Goal: Task Accomplishment & Management: Complete application form

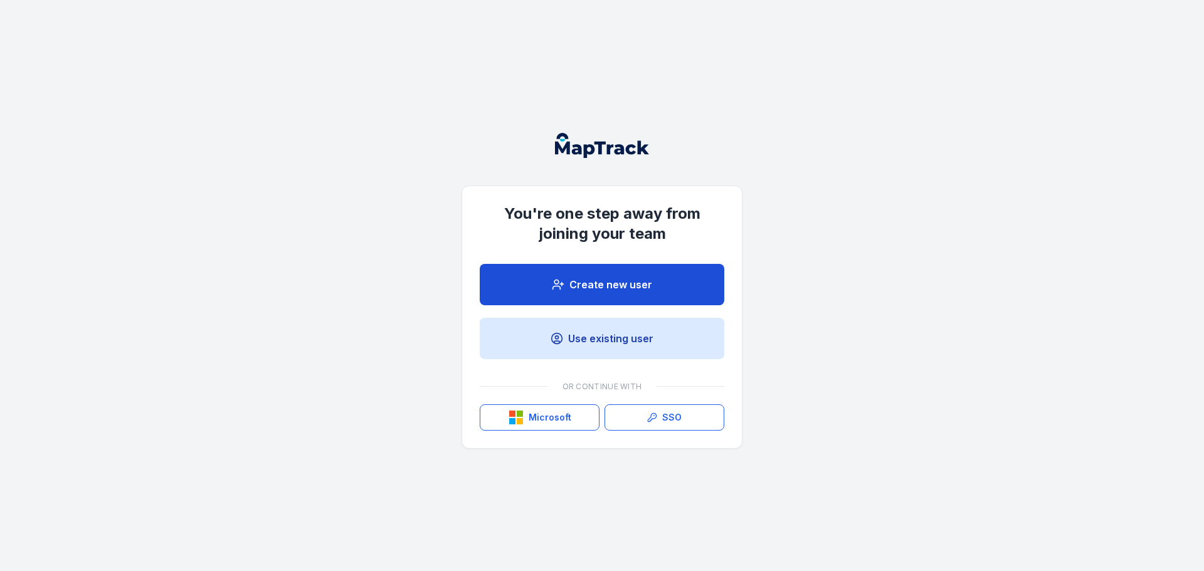
click at [591, 285] on link "Create new user" at bounding box center [602, 284] width 245 height 41
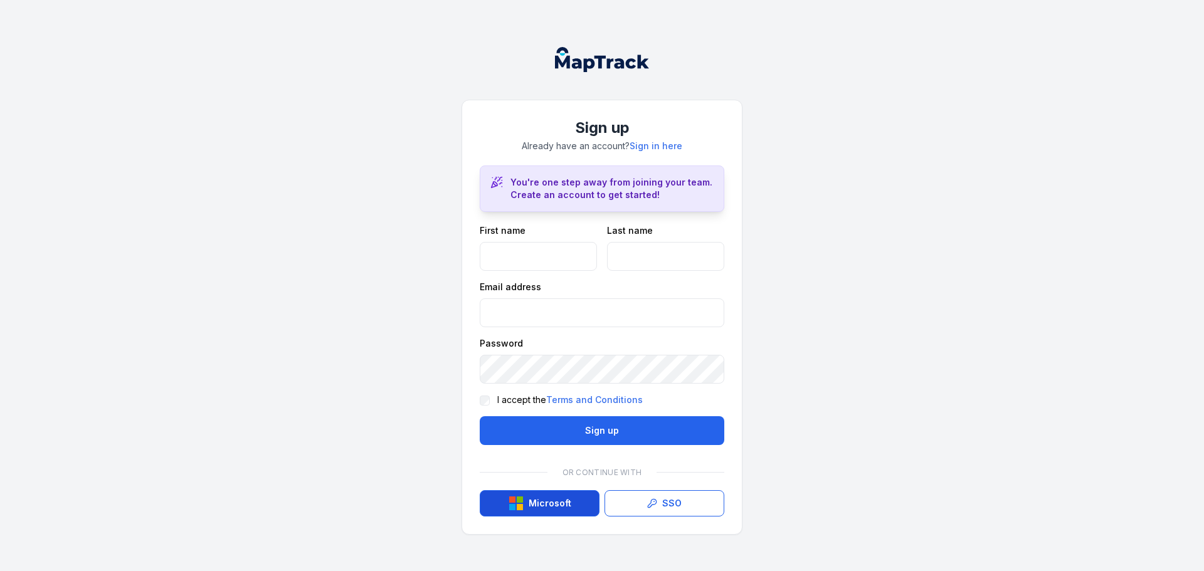
click at [537, 508] on button "Microsoft" at bounding box center [540, 503] width 120 height 26
